Goal: Task Accomplishment & Management: Manage account settings

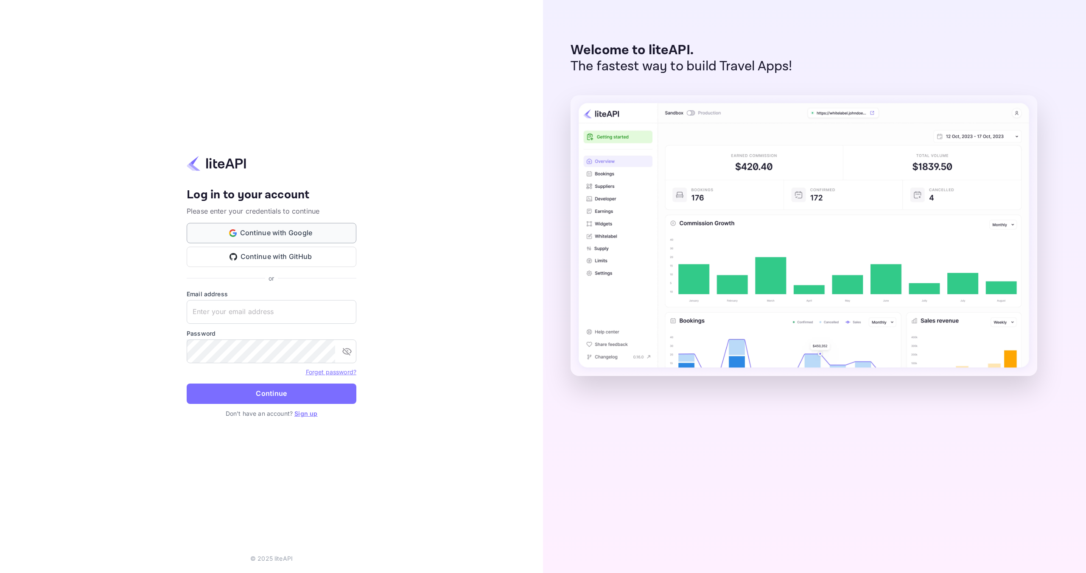
click at [303, 234] on button "Continue with Google" at bounding box center [272, 233] width 170 height 20
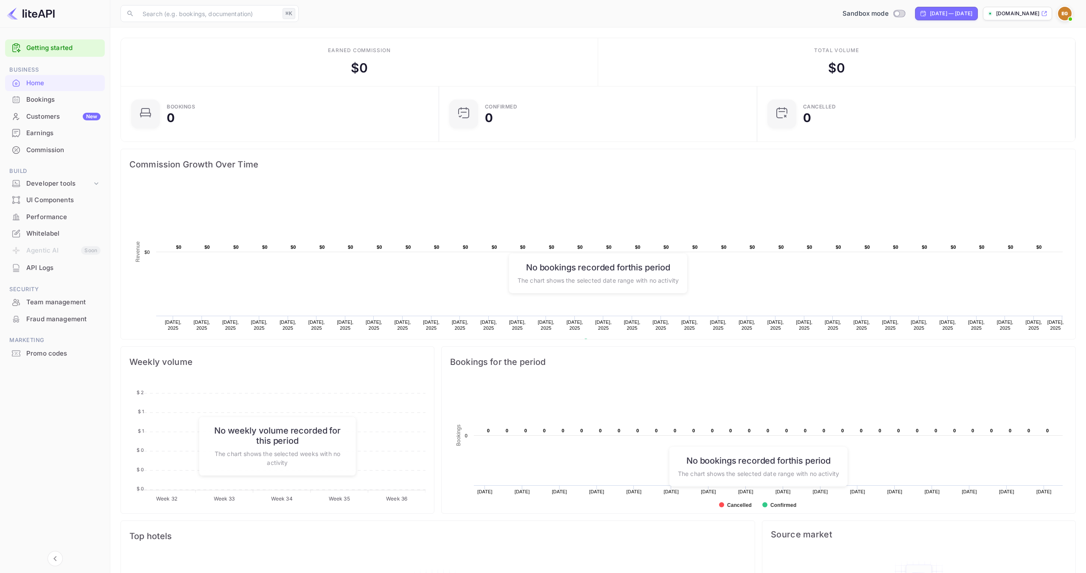
scroll to position [0, 0]
click at [64, 235] on div "Whitelabel" at bounding box center [63, 234] width 74 height 10
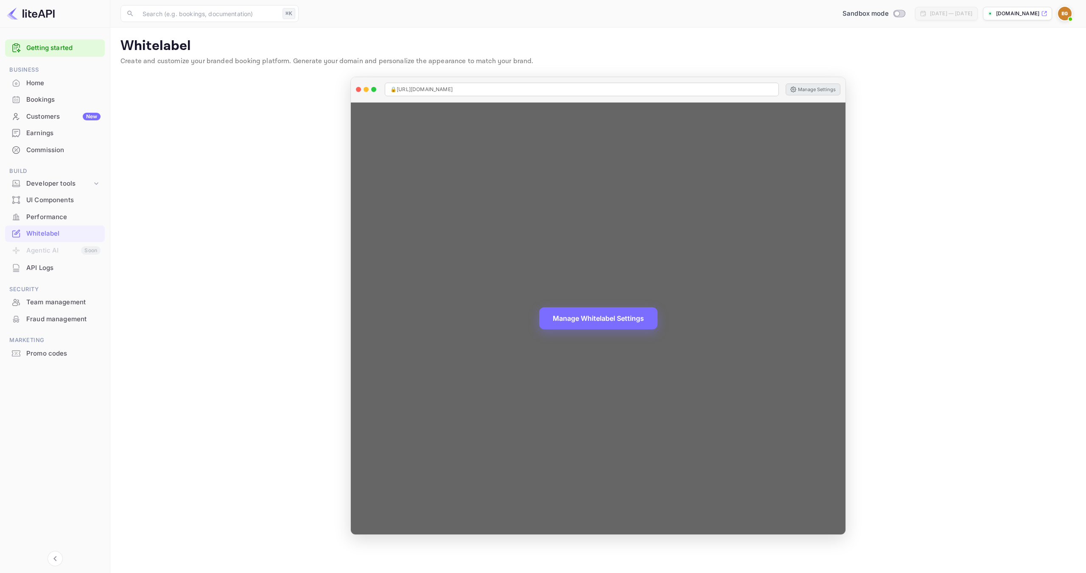
click at [809, 89] on button "Manage Settings" at bounding box center [813, 90] width 55 height 12
